Goal: Task Accomplishment & Management: Manage account settings

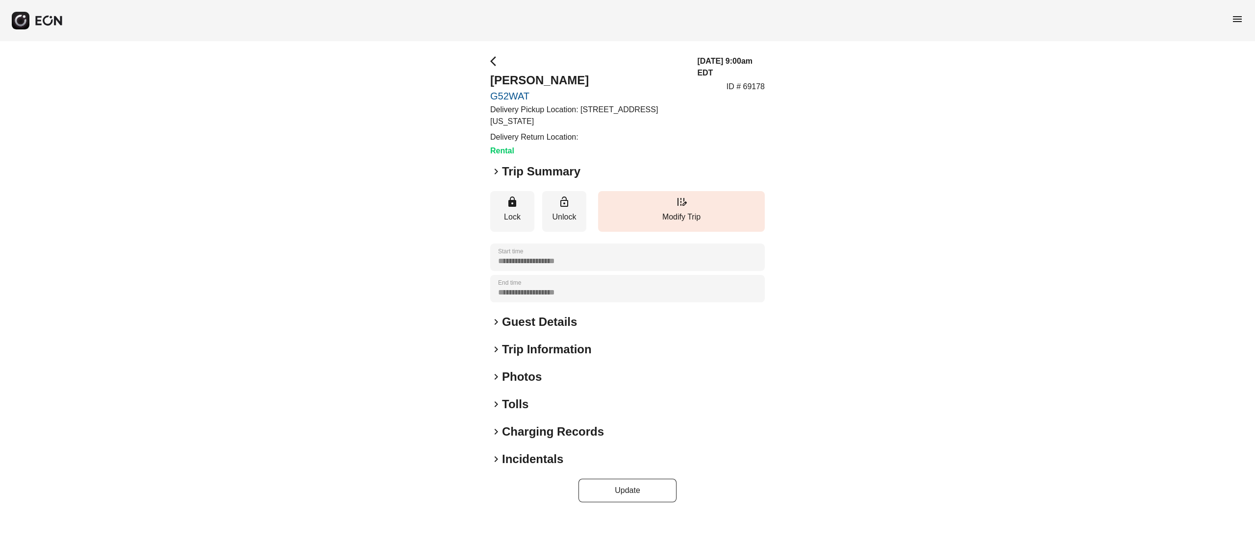
click at [533, 375] on h2 "Photos" at bounding box center [522, 377] width 40 height 16
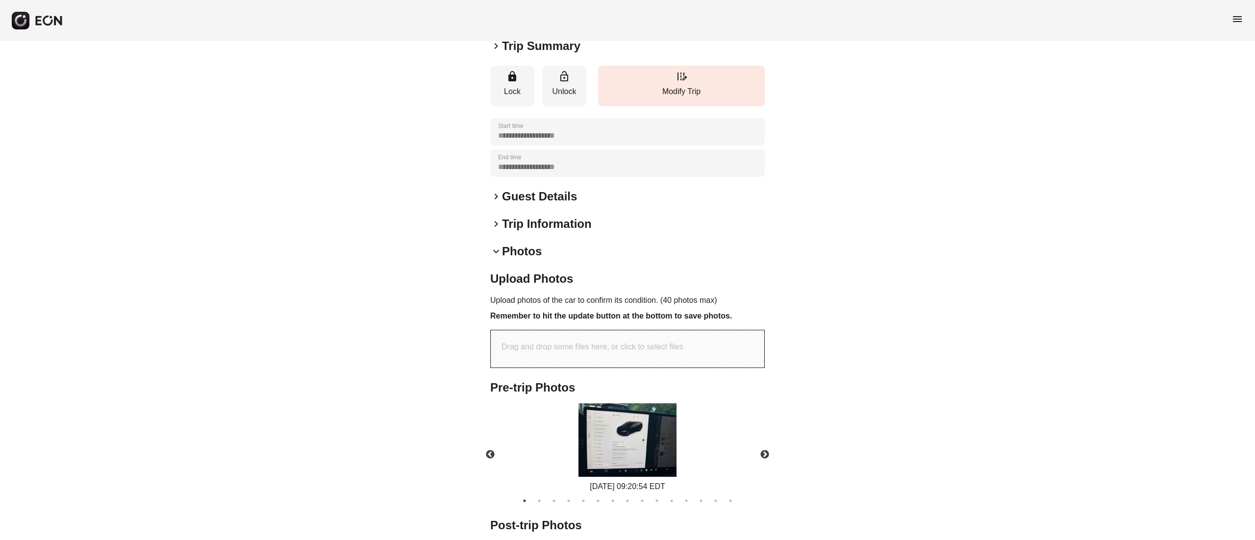
scroll to position [184, 0]
